Goal: Check status: Check status

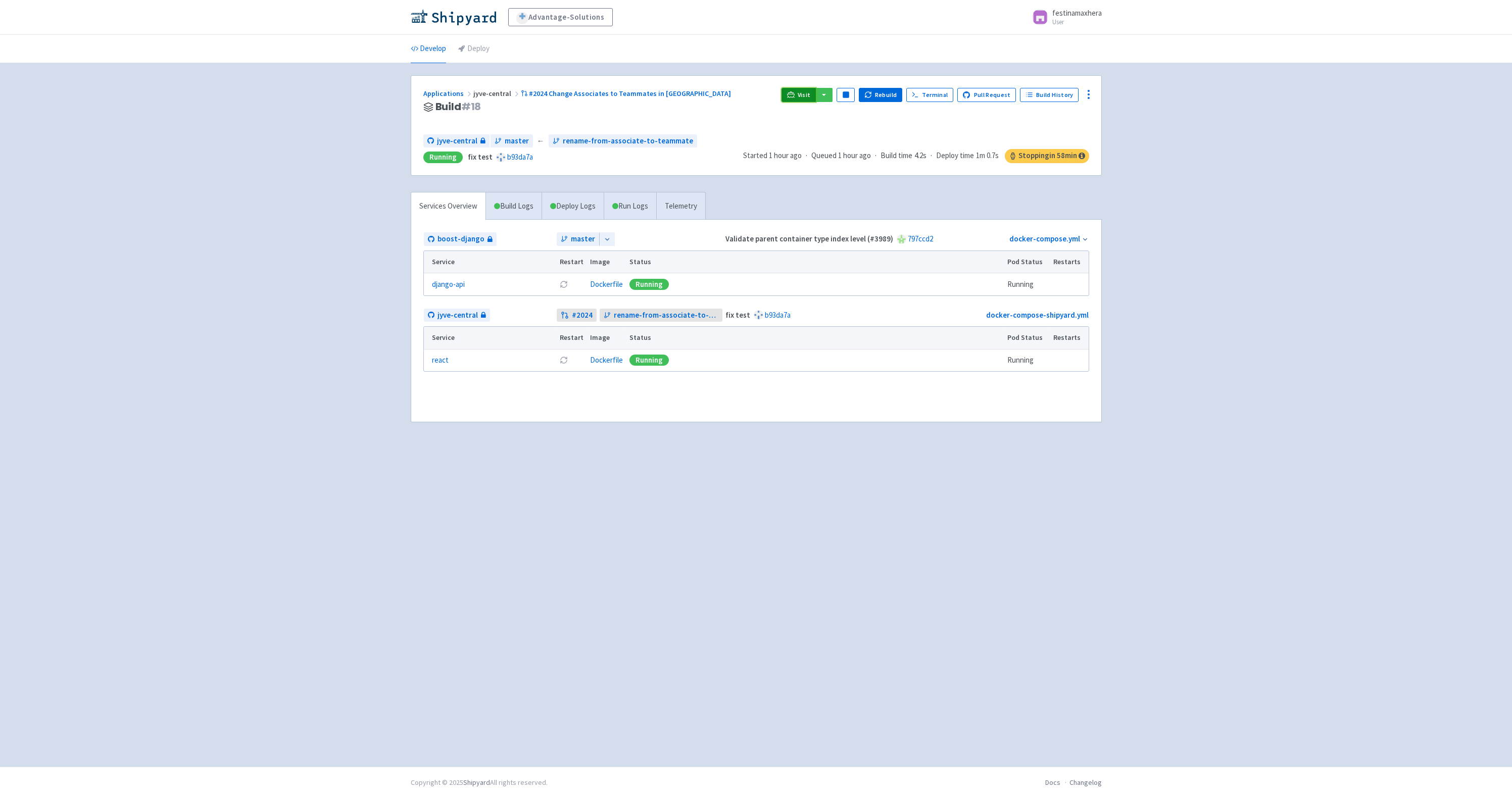
click at [800, 98] on link "Visit" at bounding box center [798, 95] width 35 height 14
click at [1051, 94] on link "Build History" at bounding box center [1049, 95] width 59 height 14
